Goal: Transaction & Acquisition: Register for event/course

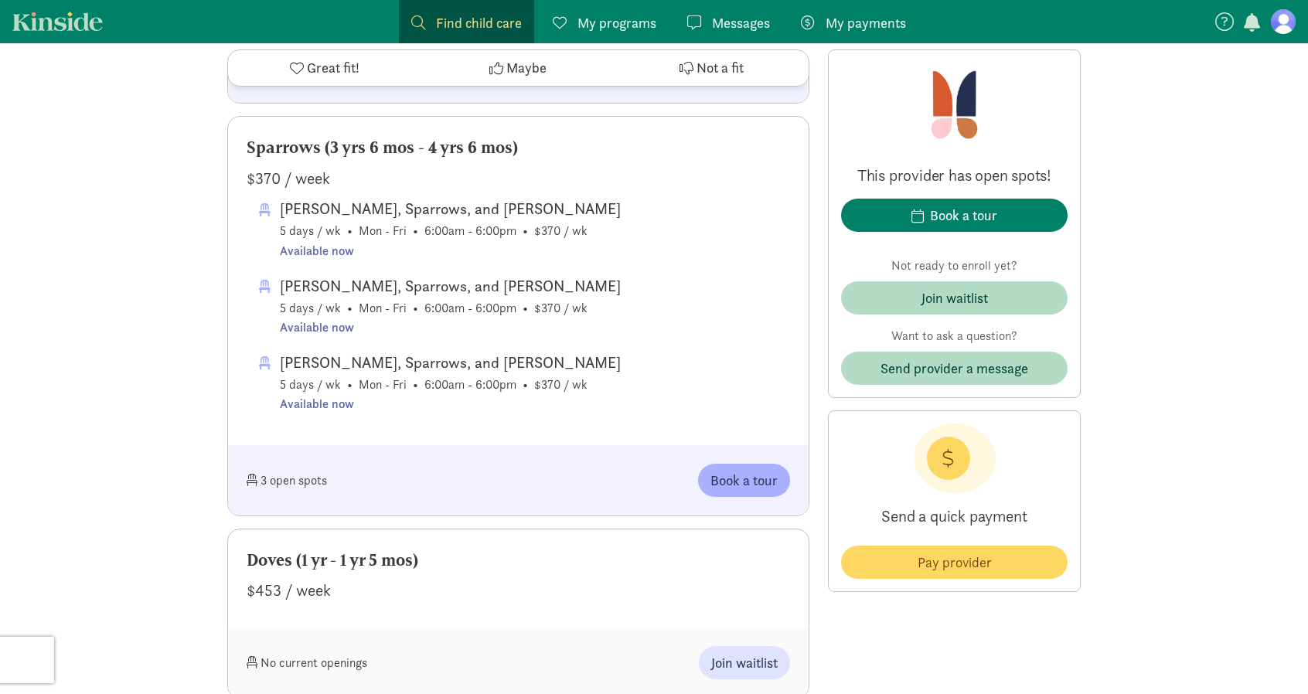
scroll to position [1035, 0]
click at [431, 274] on div "[PERSON_NAME], Sparrows, and [PERSON_NAME]" at bounding box center [450, 286] width 341 height 25
click at [436, 288] on div "[PERSON_NAME], Sparrows, and [PERSON_NAME]" at bounding box center [450, 286] width 341 height 25
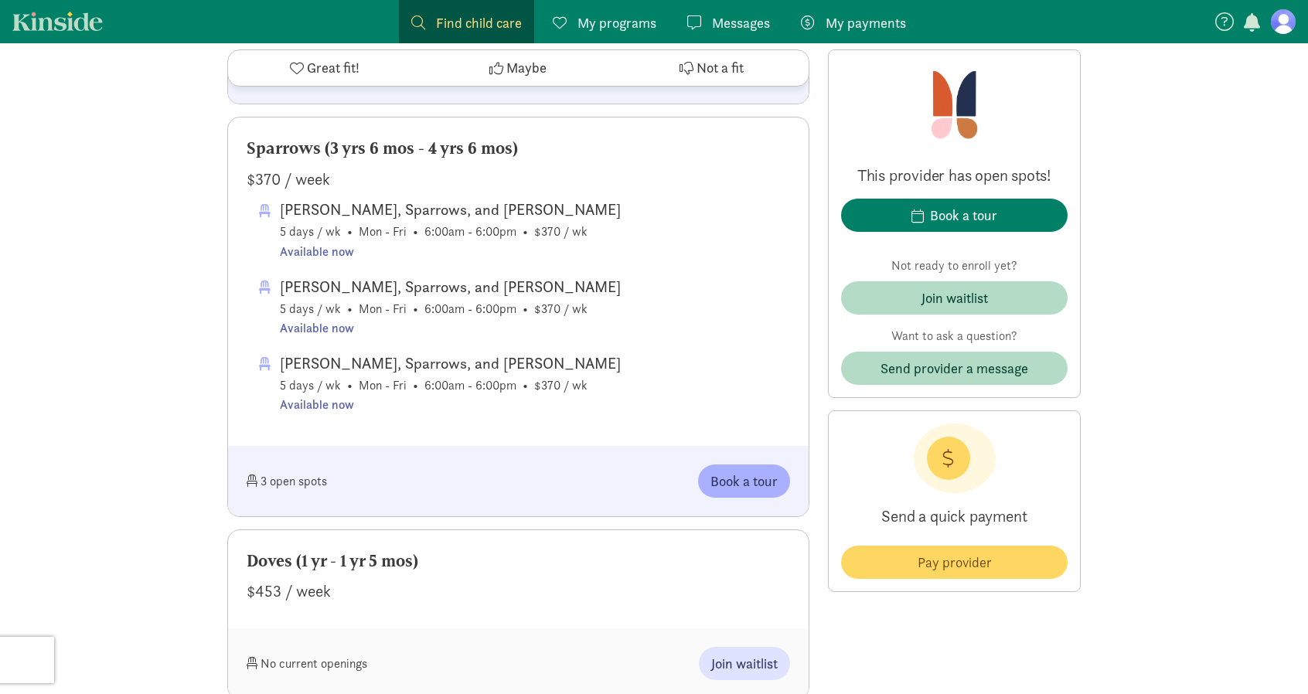
click at [459, 209] on div "[PERSON_NAME], Sparrows, and [PERSON_NAME]" at bounding box center [450, 209] width 341 height 25
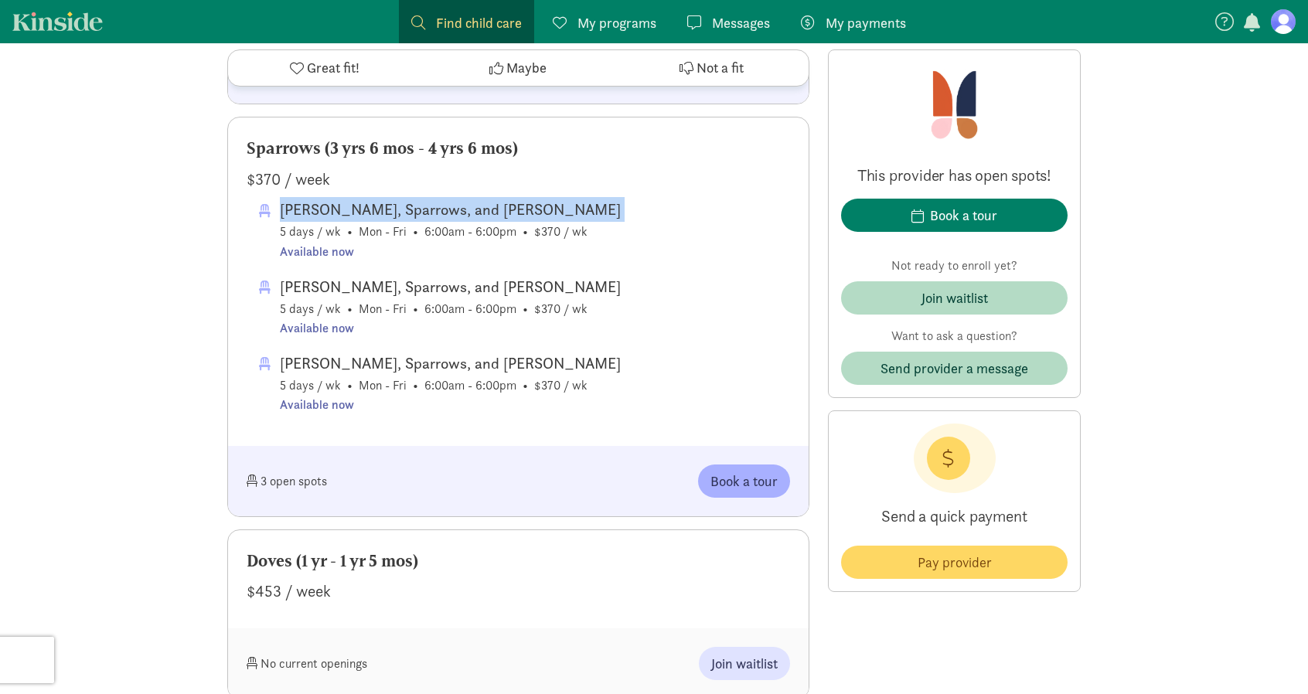
click at [459, 209] on div "[PERSON_NAME], Sparrows, and [PERSON_NAME]" at bounding box center [450, 209] width 341 height 25
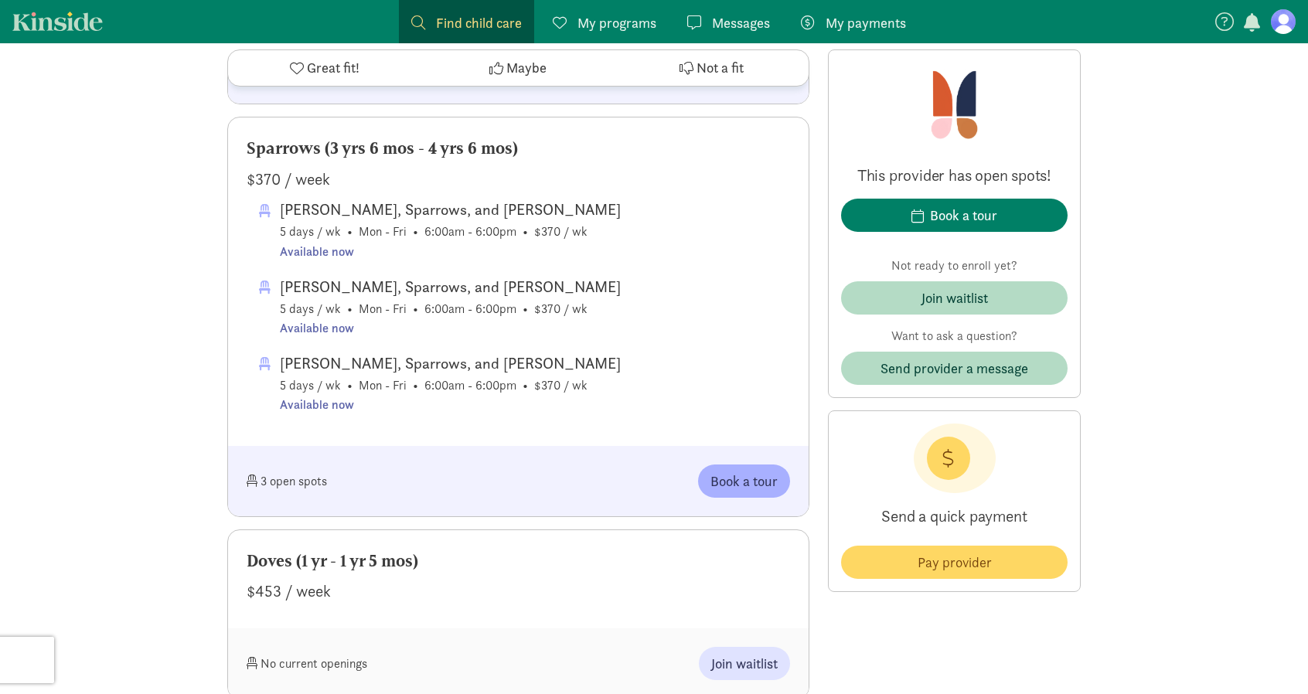
click at [602, 305] on div "[PERSON_NAME], Sparrows, and Hawks 5 days / wk • Mon - Fri • 6:00am - 6:00pm • …" at bounding box center [524, 306] width 531 height 64
drag, startPoint x: 602, startPoint y: 305, endPoint x: 614, endPoint y: 305, distance: 12.4
click at [614, 305] on div "[PERSON_NAME], Sparrows, and Hawks 5 days / wk • Mon - Fri • 6:00am - 6:00pm • …" at bounding box center [524, 306] width 531 height 64
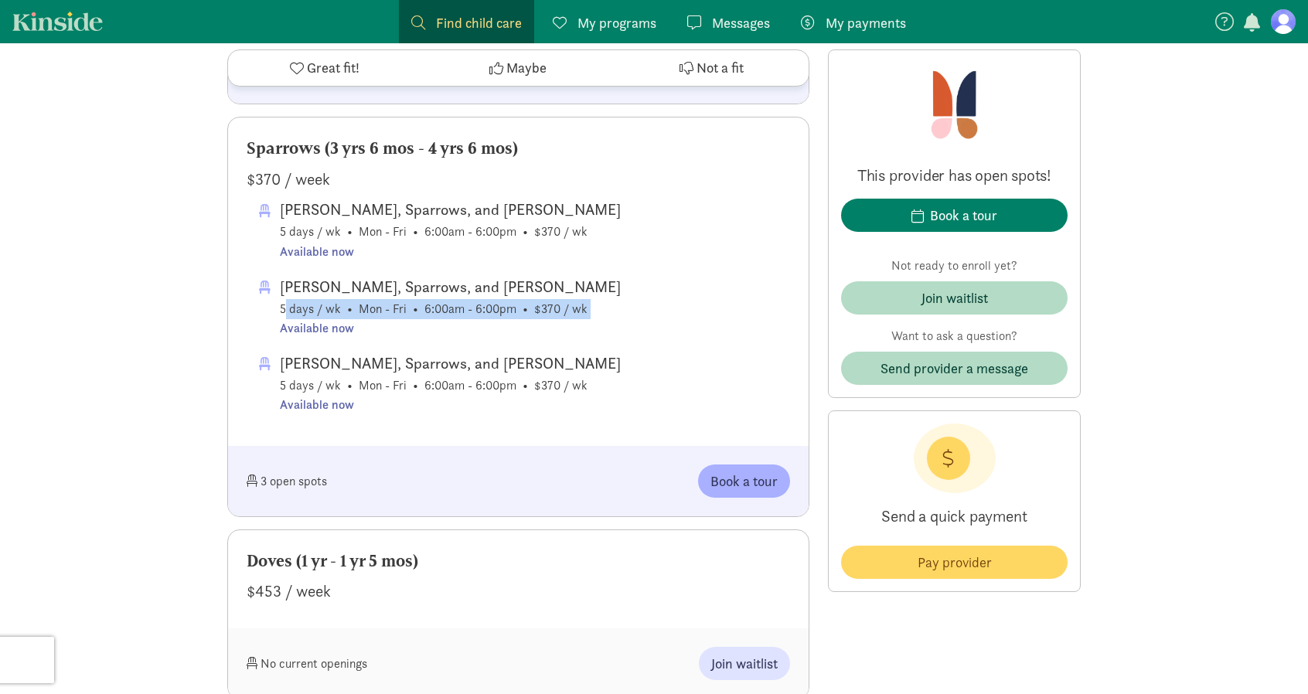
click at [614, 305] on div "[PERSON_NAME], Sparrows, and Hawks 5 days / wk • Mon - Fri • 6:00am - 6:00pm • …" at bounding box center [524, 306] width 531 height 64
click at [690, 338] on span "Robins, Sparrows, and Hawks 5 days / wk • Mon - Fri • 6:00am - 6:00pm • $370 / …" at bounding box center [519, 306] width 544 height 218
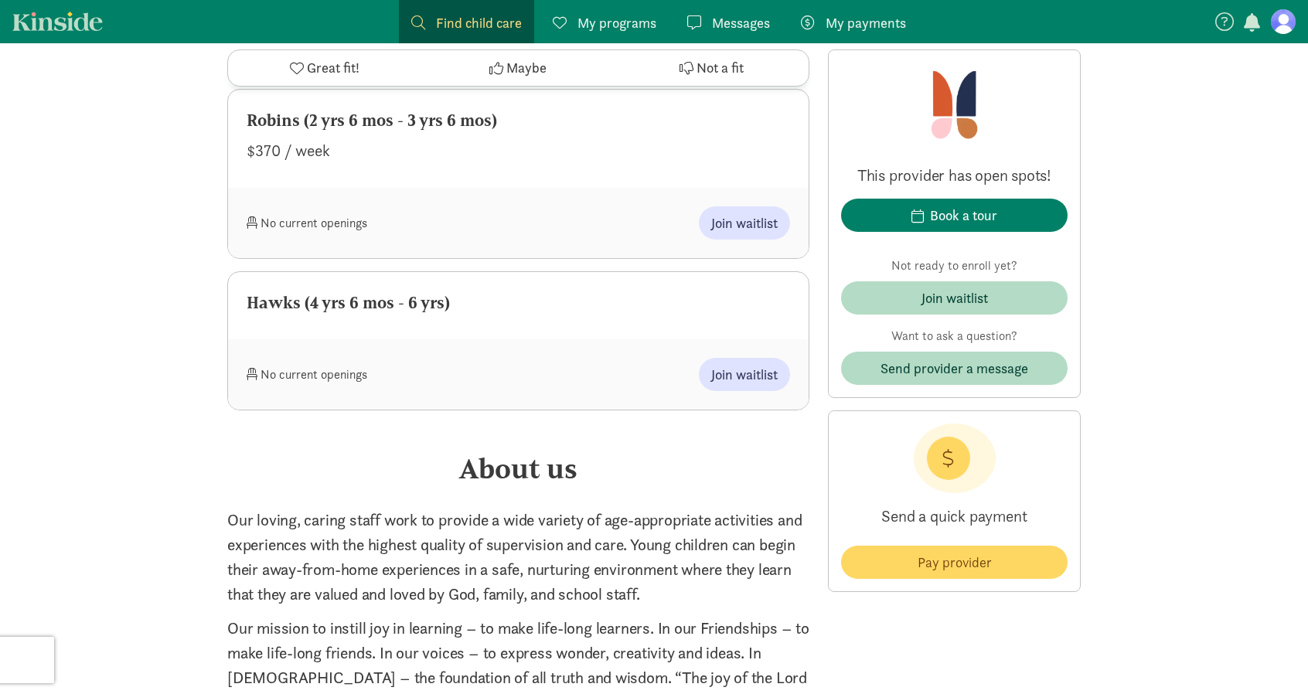
scroll to position [2025, 0]
click at [717, 364] on span "Join waitlist" at bounding box center [744, 373] width 66 height 21
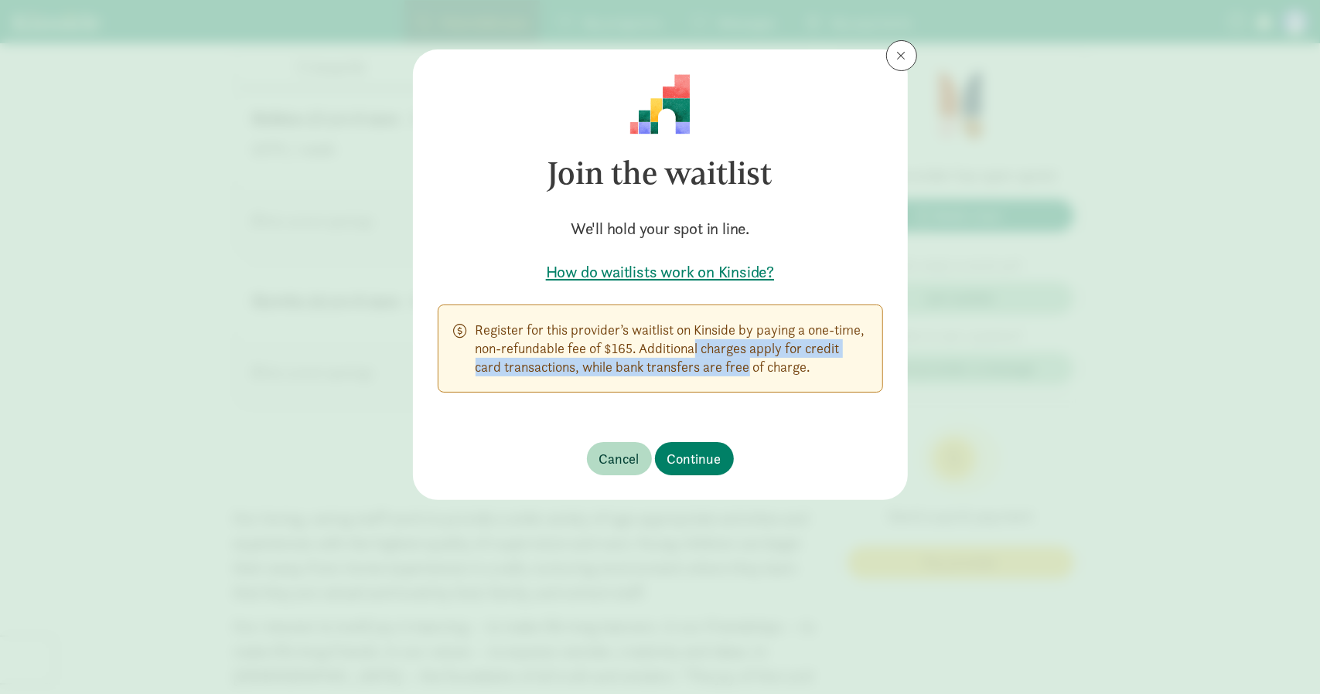
drag, startPoint x: 677, startPoint y: 349, endPoint x: 736, endPoint y: 380, distance: 66.0
click at [736, 380] on div "Register for this provider’s waitlist on Kinside by paying a one-time, non-refu…" at bounding box center [660, 349] width 445 height 88
click at [737, 280] on h5 "How do waitlists work on Kinside?" at bounding box center [660, 272] width 445 height 22
click at [905, 66] on button at bounding box center [901, 55] width 31 height 31
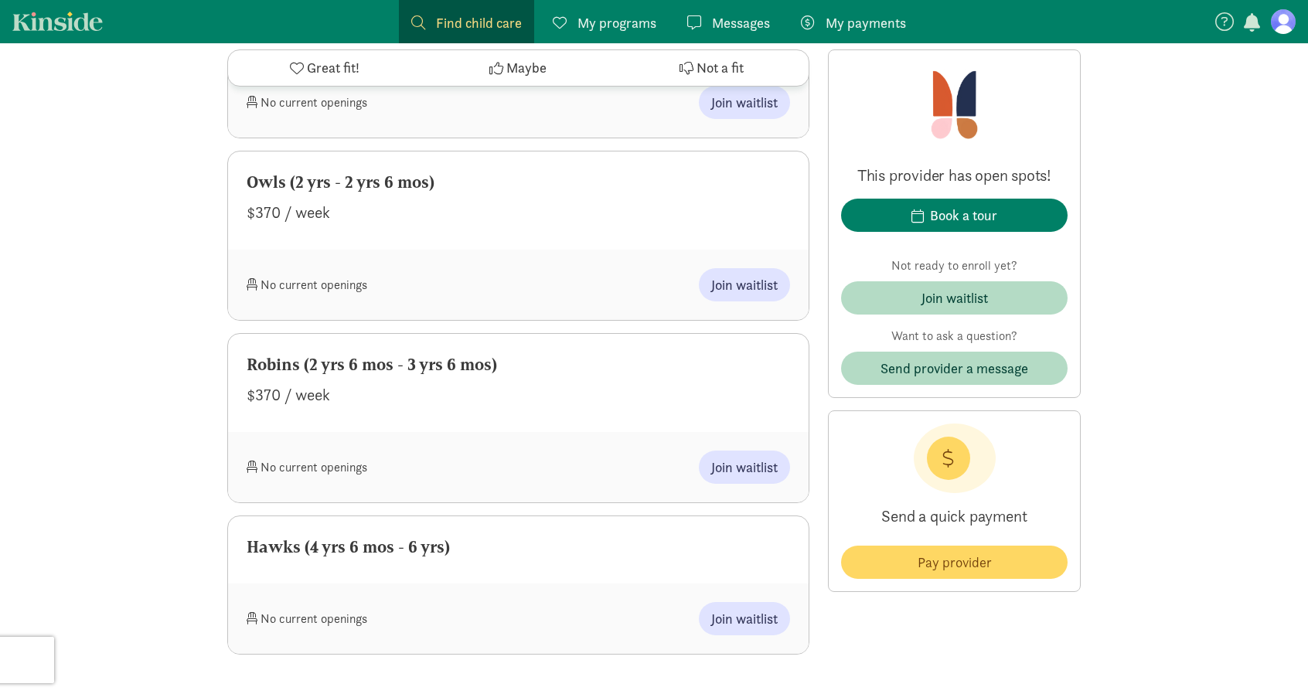
scroll to position [1747, 0]
